Goal: Use online tool/utility: Use online tool/utility

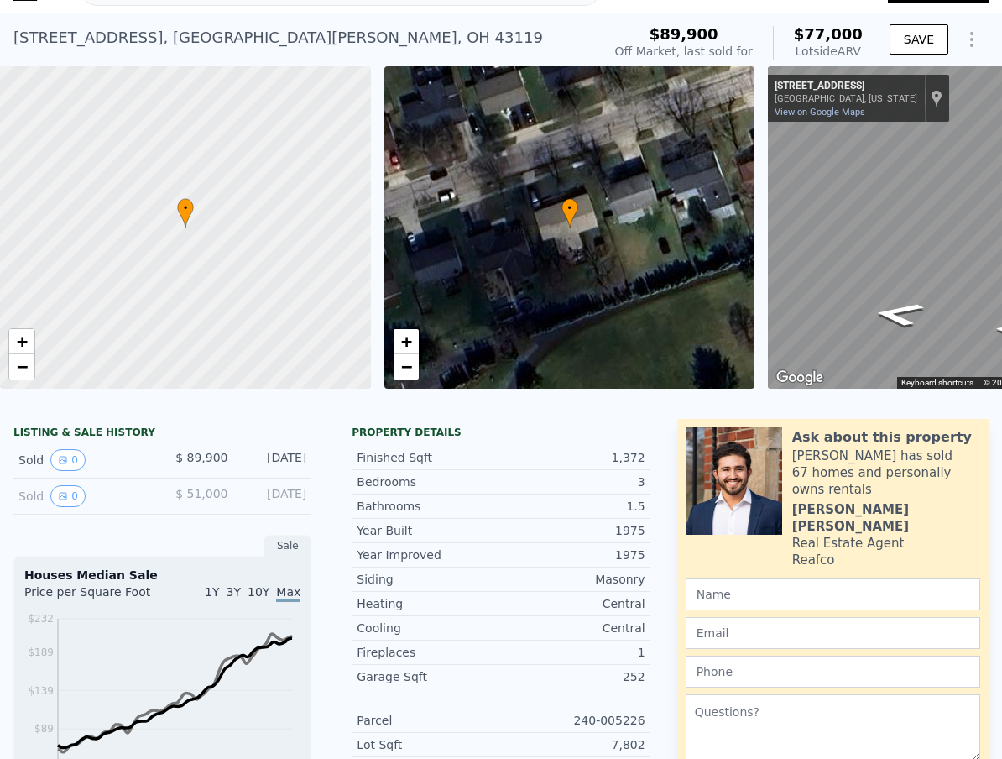
scroll to position [43, 0]
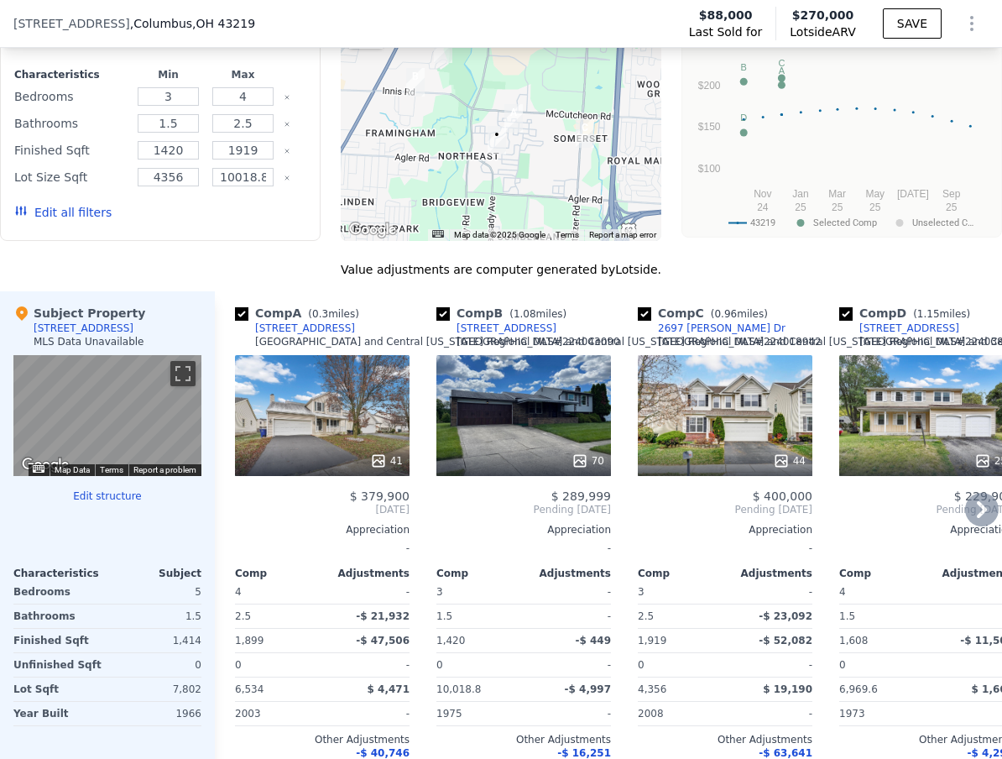
scroll to position [1522, 0]
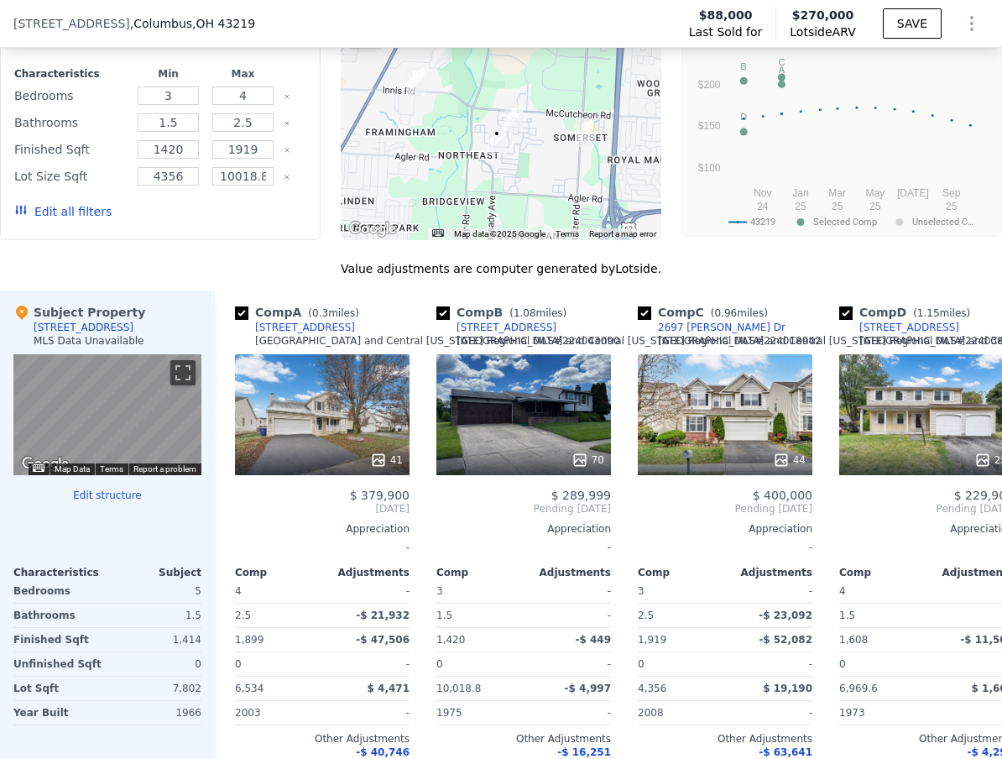
click at [533, 165] on div at bounding box center [501, 105] width 321 height 269
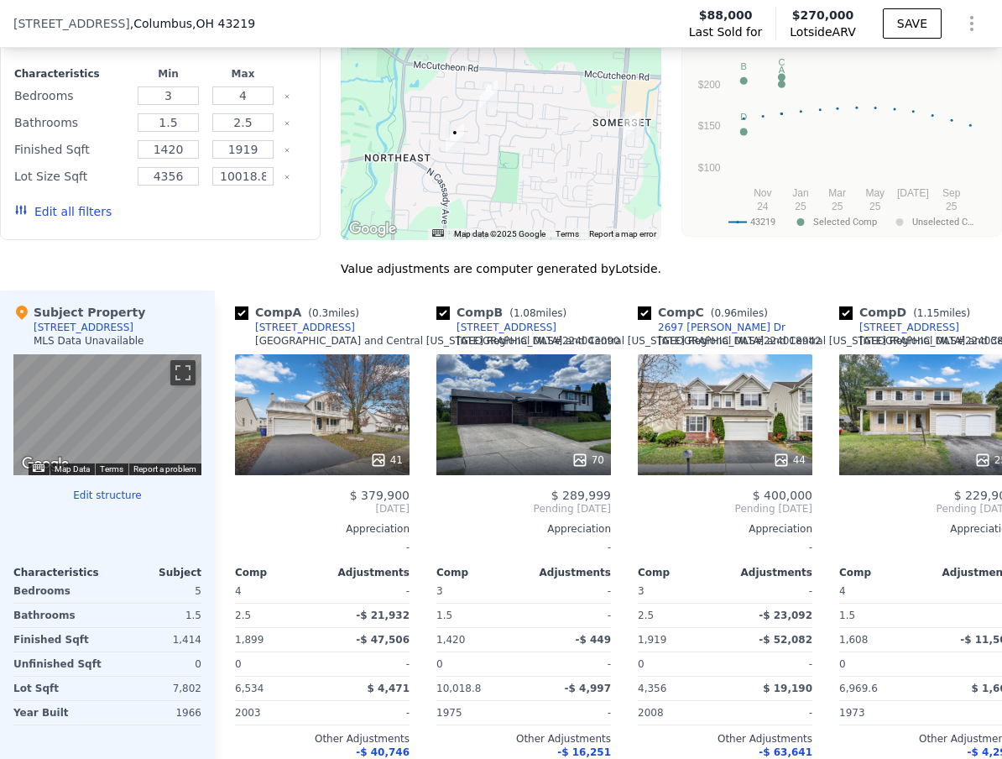
click at [500, 164] on div at bounding box center [501, 105] width 321 height 269
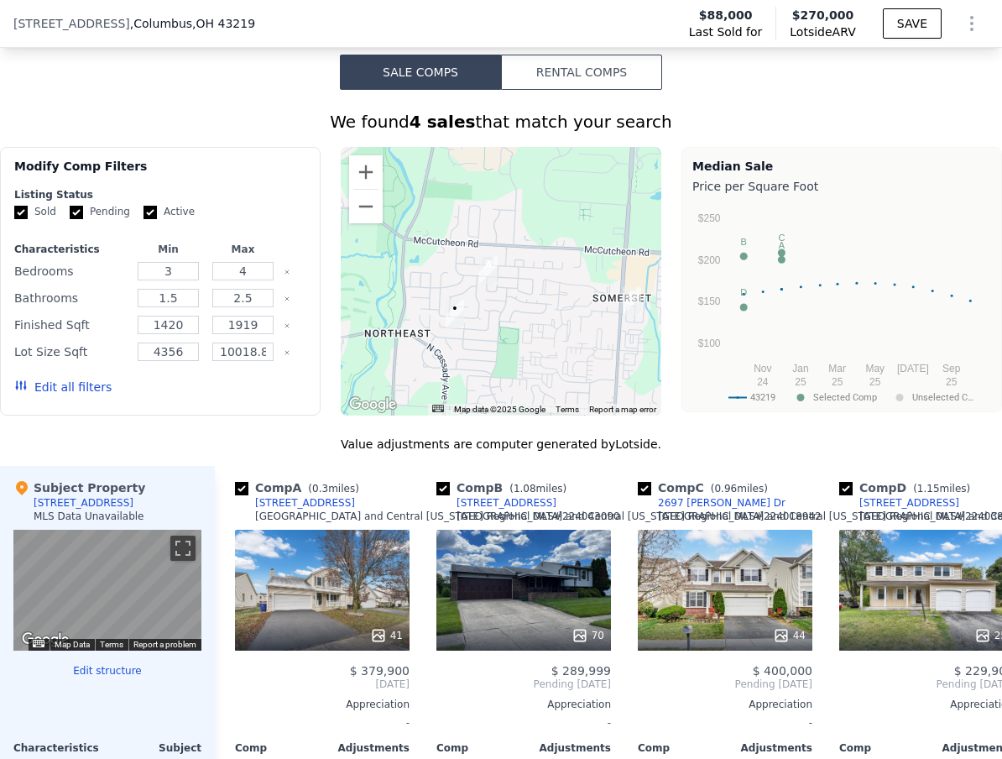
scroll to position [1314, 0]
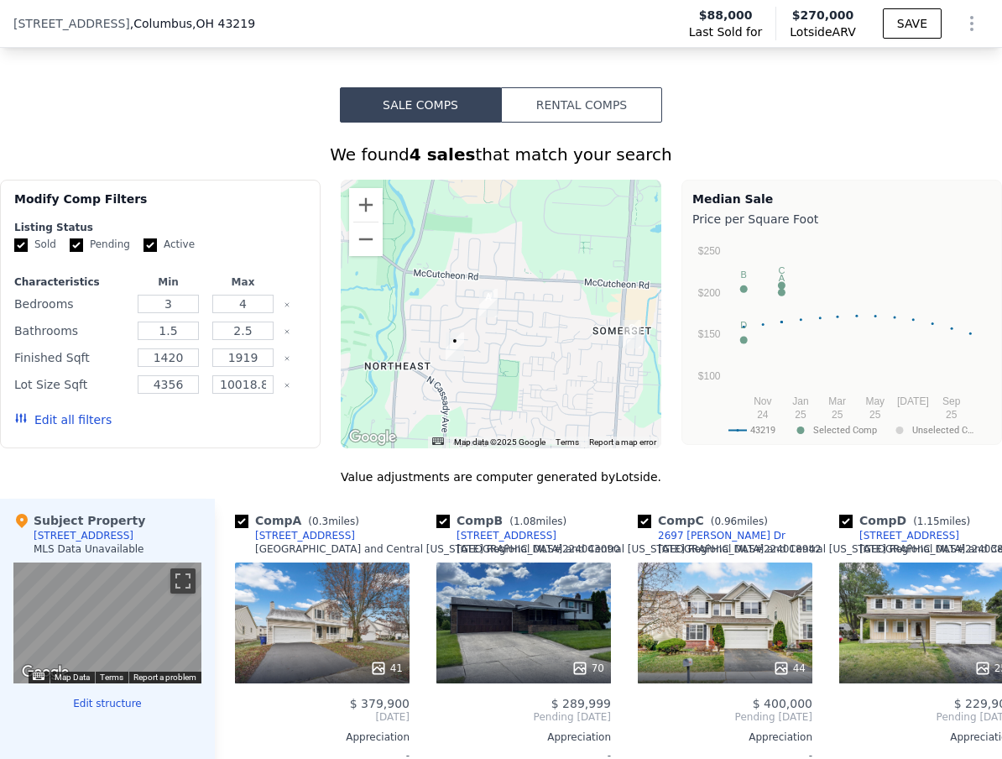
click at [84, 428] on button "Edit all filters" at bounding box center [62, 419] width 97 height 17
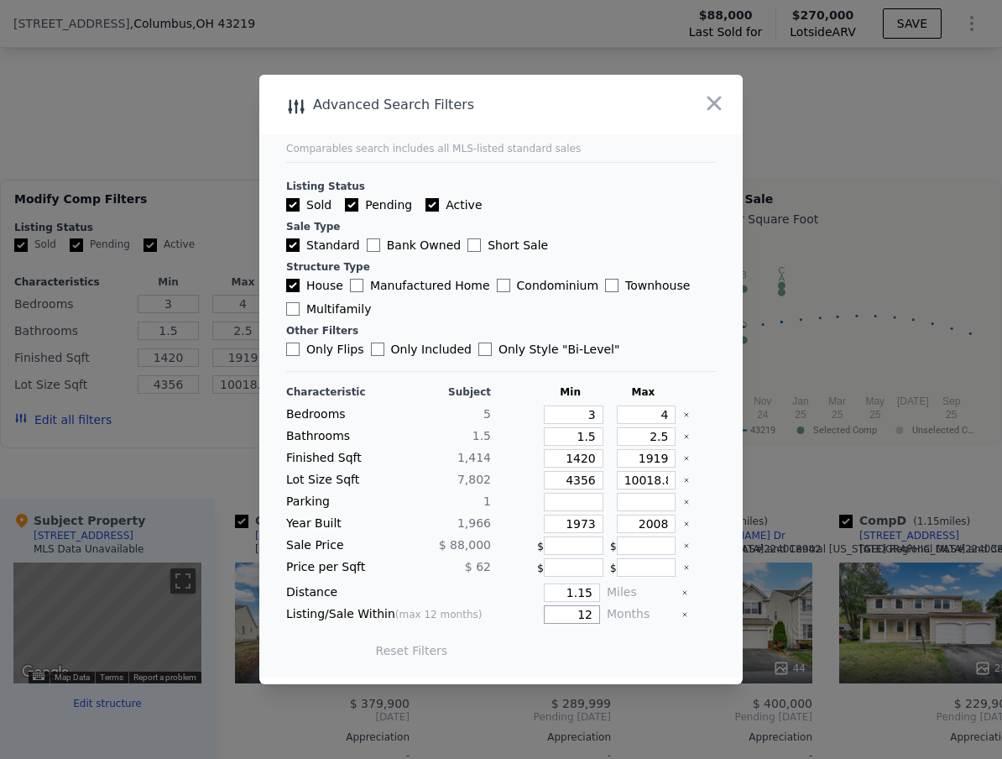
click at [566, 612] on input "12" at bounding box center [572, 614] width 56 height 18
type input "12"
drag, startPoint x: 558, startPoint y: 646, endPoint x: 606, endPoint y: 603, distance: 64.2
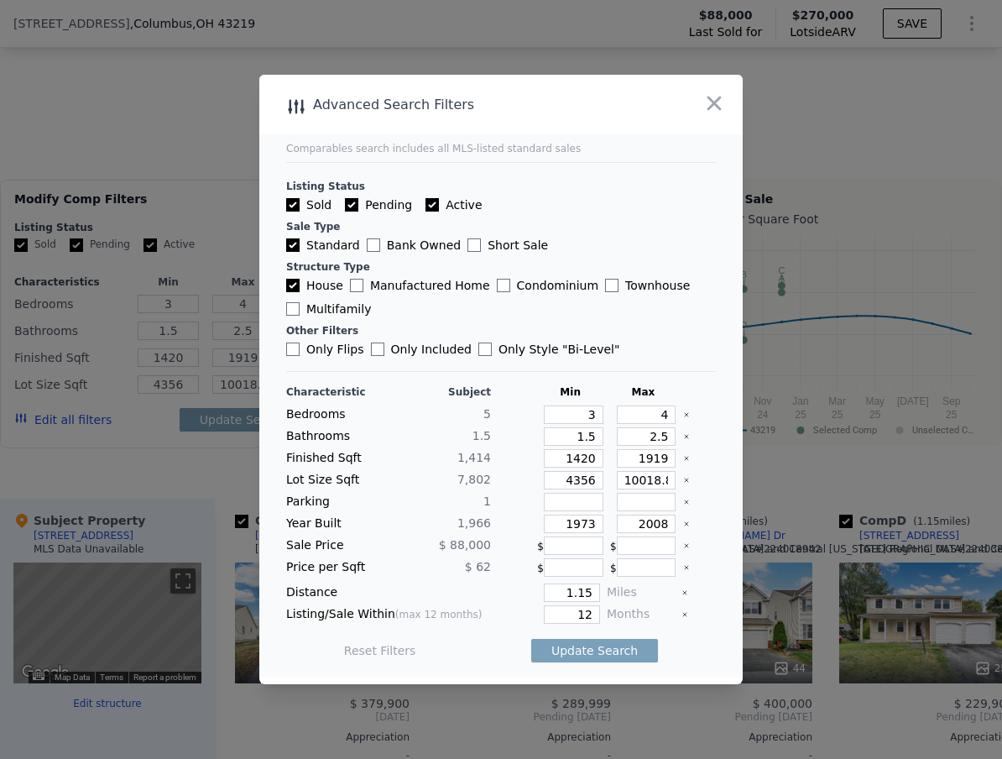
click at [606, 603] on div "Characteristic Subject Min Max Bedrooms 5 3 4 Bathrooms 1.5 1.5 2.5 Finished Sq…" at bounding box center [501, 529] width 430 height 289
click at [583, 611] on input "12" at bounding box center [572, 614] width 56 height 18
type input "12"
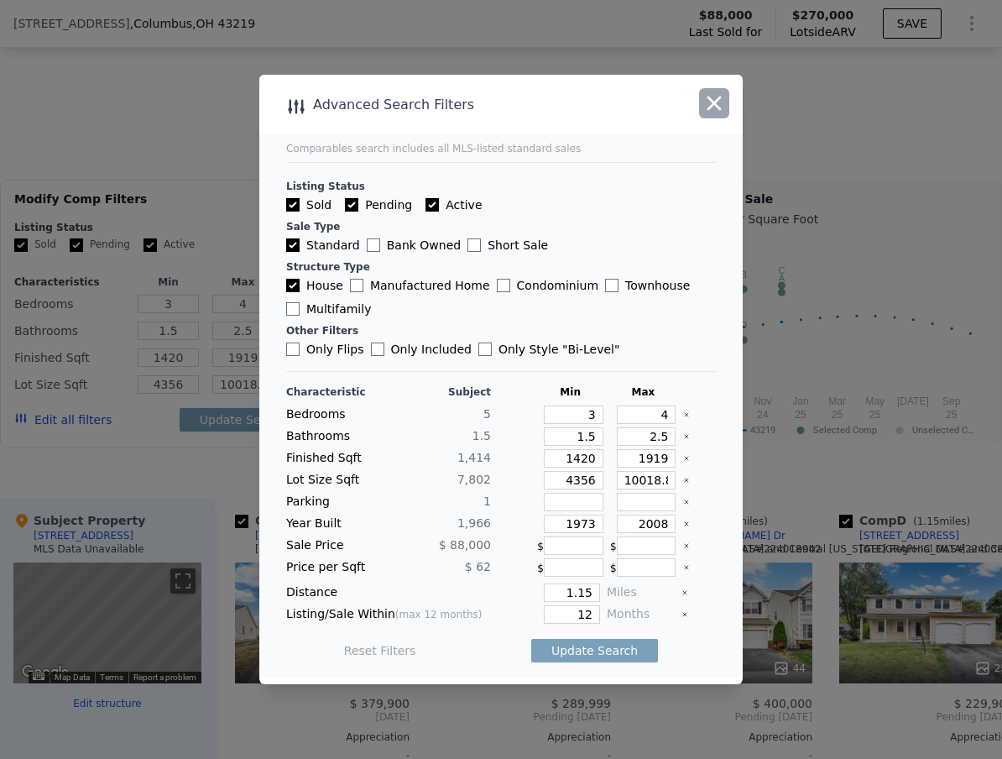
click at [708, 102] on icon "button" at bounding box center [713, 102] width 23 height 23
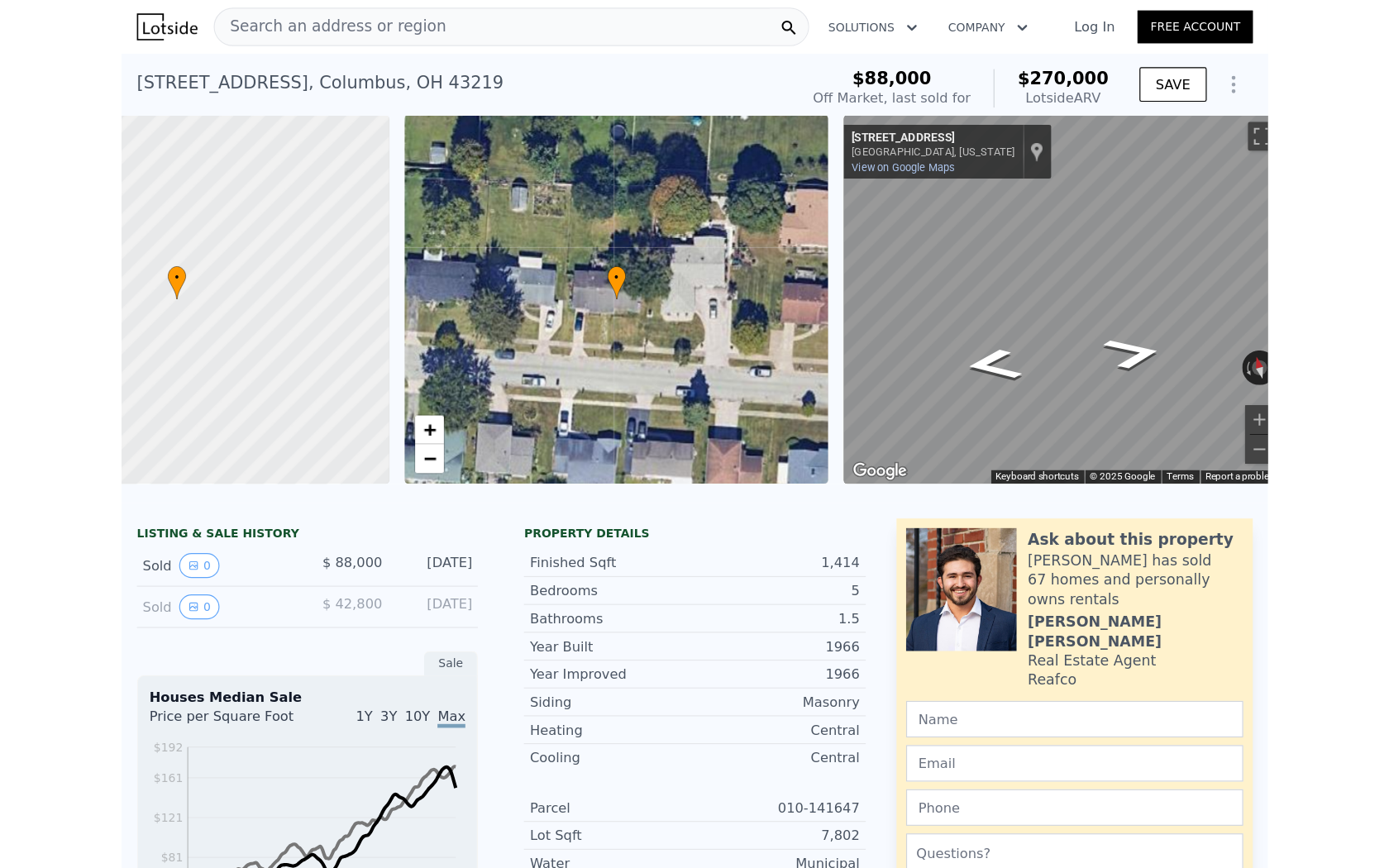
scroll to position [0, 167]
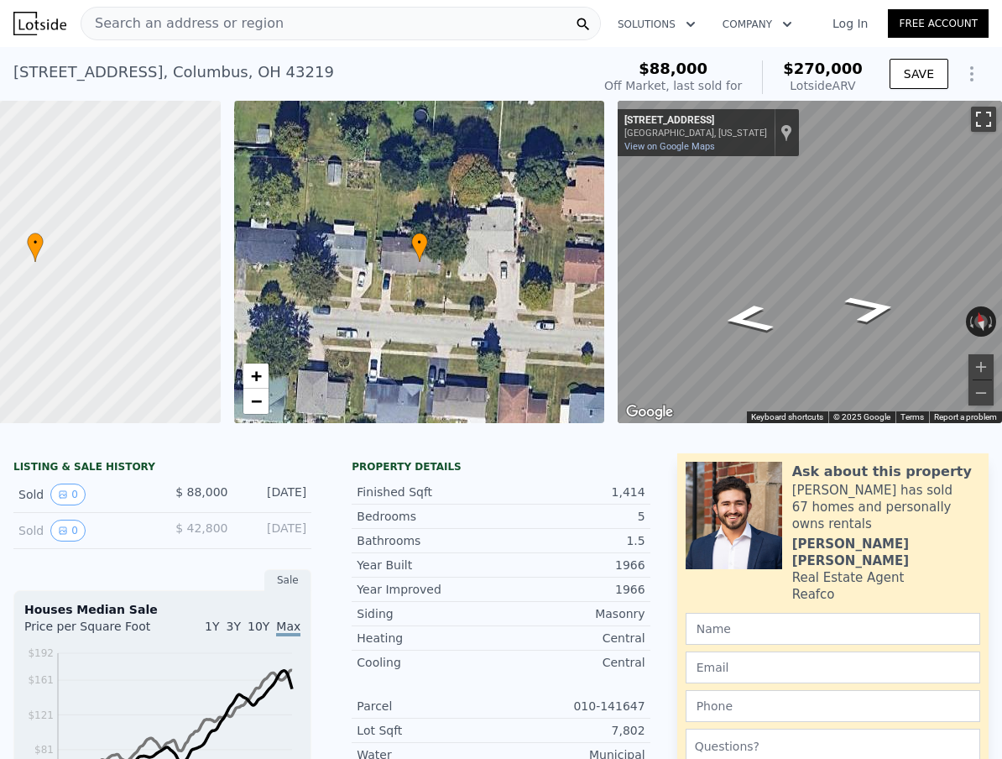
click at [971, 107] on button "Toggle fullscreen view" at bounding box center [983, 119] width 25 height 25
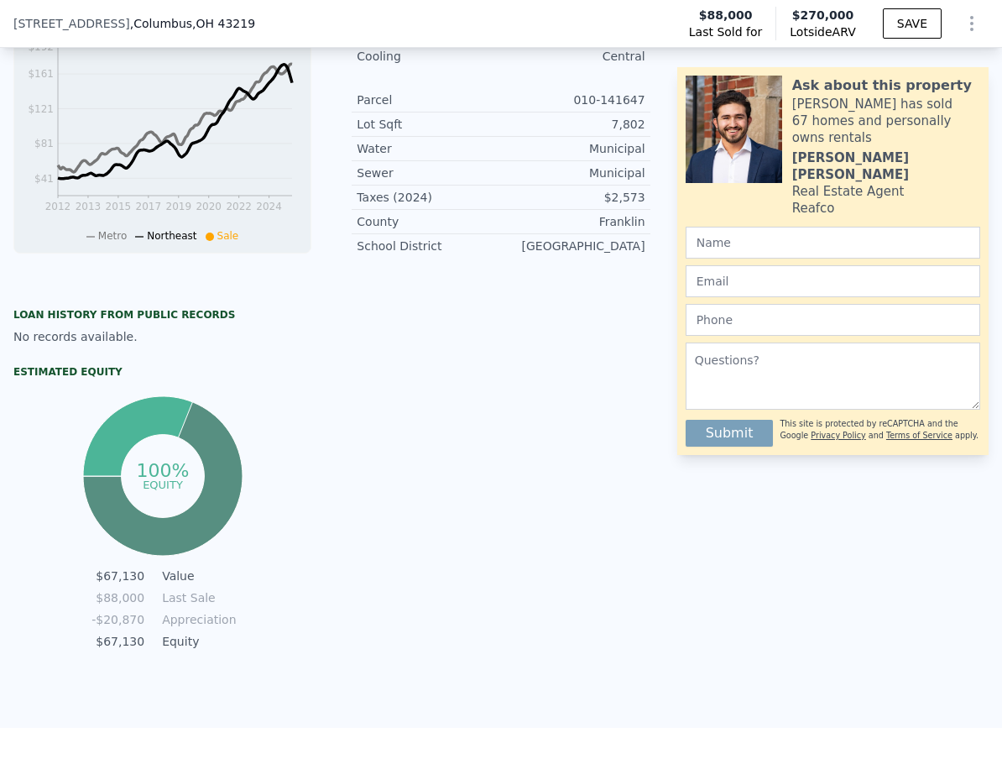
scroll to position [0, 0]
